Goal: Task Accomplishment & Management: Use online tool/utility

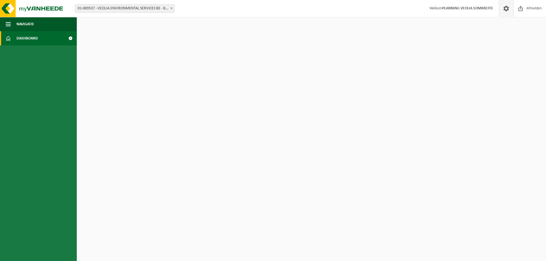
click at [506, 10] on span at bounding box center [506, 8] width 9 height 17
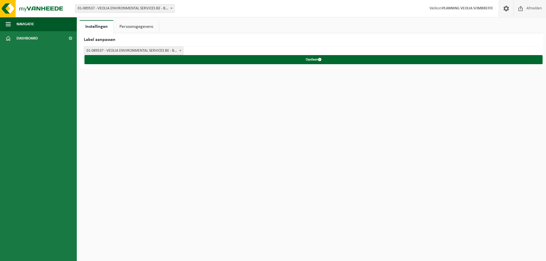
click at [532, 9] on span "Afmelden" at bounding box center [534, 8] width 18 height 17
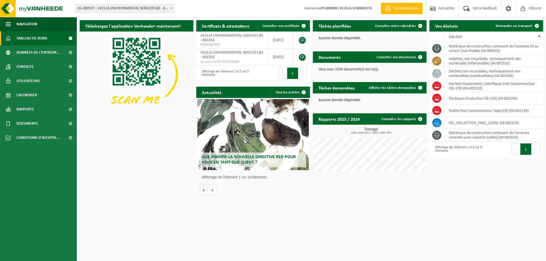
click at [118, 7] on span "01-089537 - VEOLIA ENVIRONMENTAL SERVICES BE - BEERSE" at bounding box center [124, 9] width 99 height 8
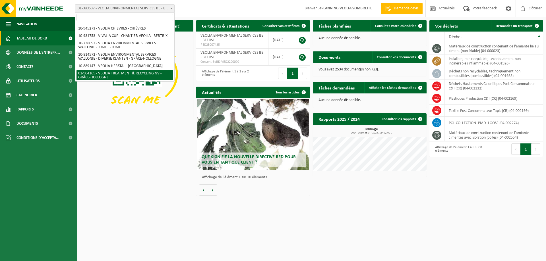
scroll to position [418, 0]
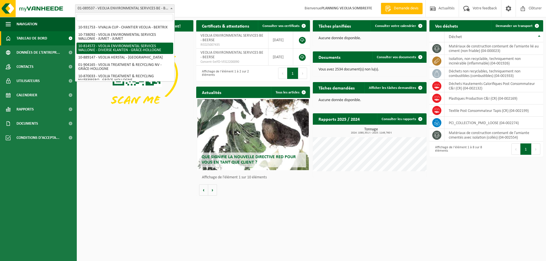
select select "37628"
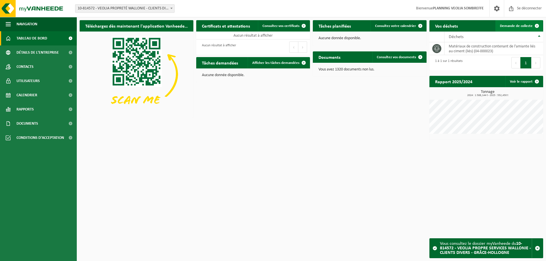
click at [510, 29] on link "Demande de collecte" at bounding box center [518, 25] width 47 height 11
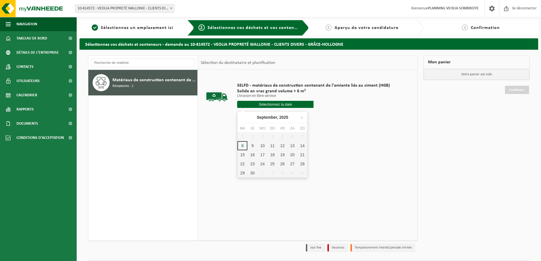
click at [277, 107] on input "text" at bounding box center [275, 104] width 76 height 7
click at [254, 152] on font "9" at bounding box center [253, 151] width 2 height 5
type input "Van [DATE]"
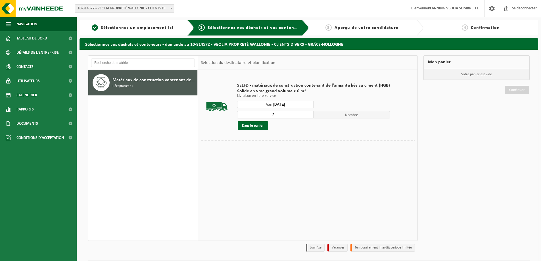
type input "2"
click at [307, 113] on input "2" at bounding box center [275, 114] width 76 height 7
click at [250, 125] on font "Dans le panier" at bounding box center [253, 126] width 22 height 4
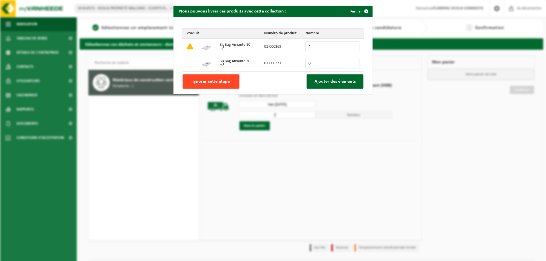
click at [212, 84] on font "Ignorer cette étape" at bounding box center [210, 81] width 37 height 5
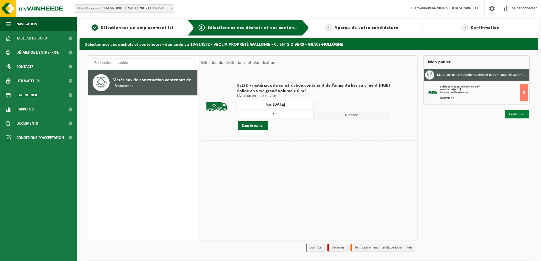
click at [516, 114] on font "Continuer" at bounding box center [518, 115] width 16 height 4
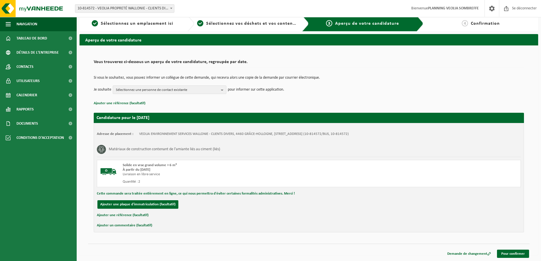
scroll to position [5, 0]
click at [510, 254] on font "Pour confirmer" at bounding box center [514, 254] width 24 height 4
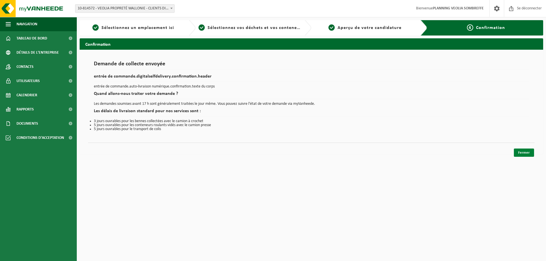
click at [525, 154] on font "Fermer" at bounding box center [524, 153] width 12 height 4
